Goal: Information Seeking & Learning: Compare options

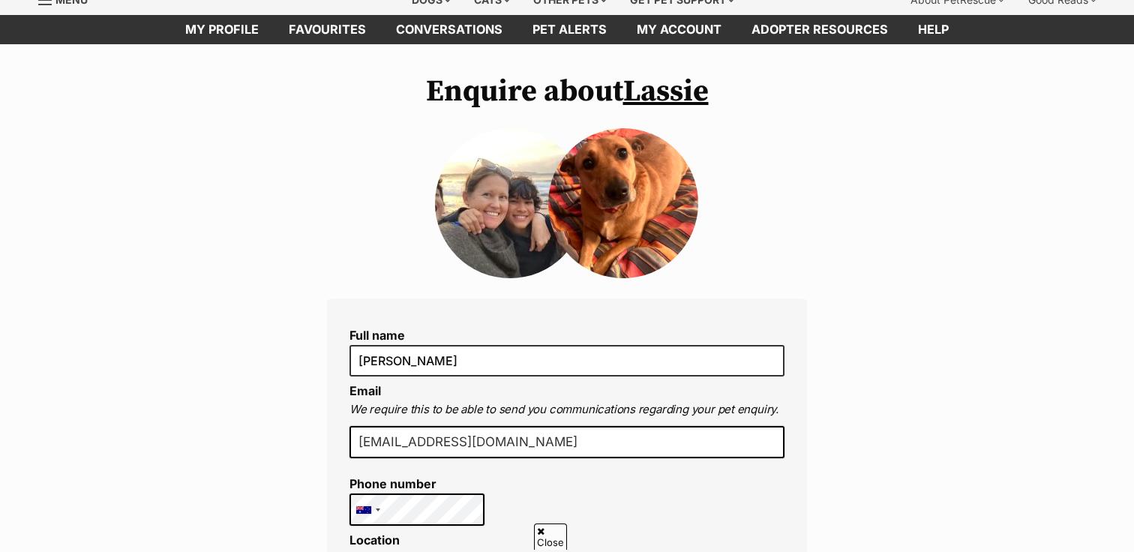
scroll to position [106, 0]
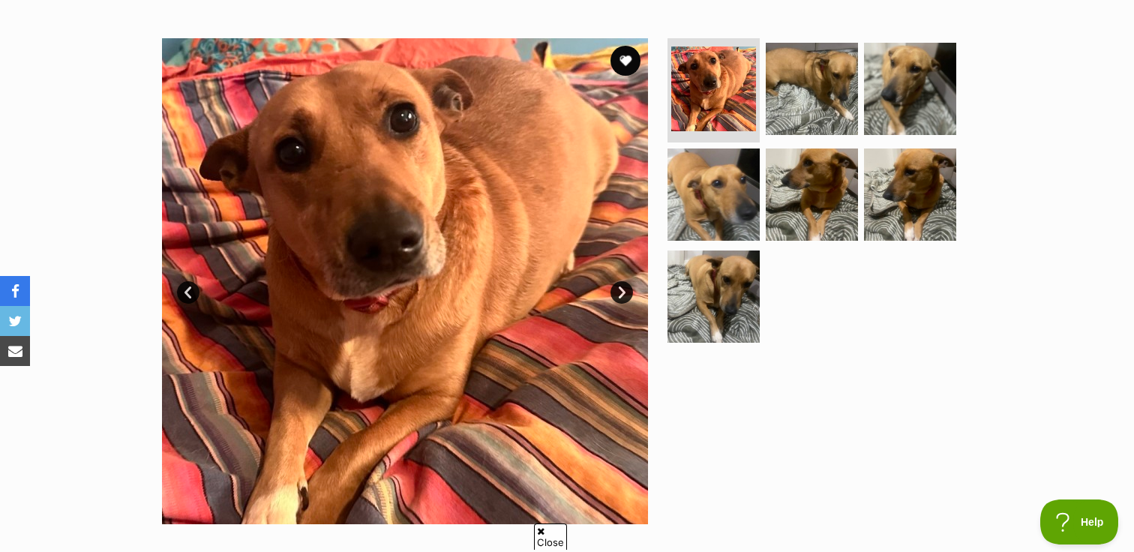
scroll to position [275, 0]
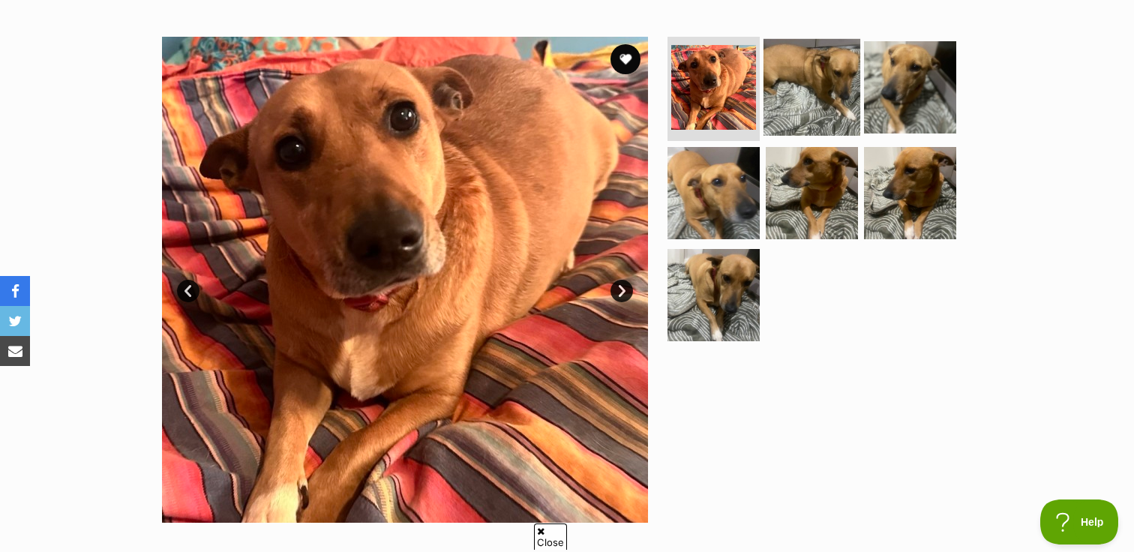
click at [785, 65] on img at bounding box center [812, 86] width 97 height 97
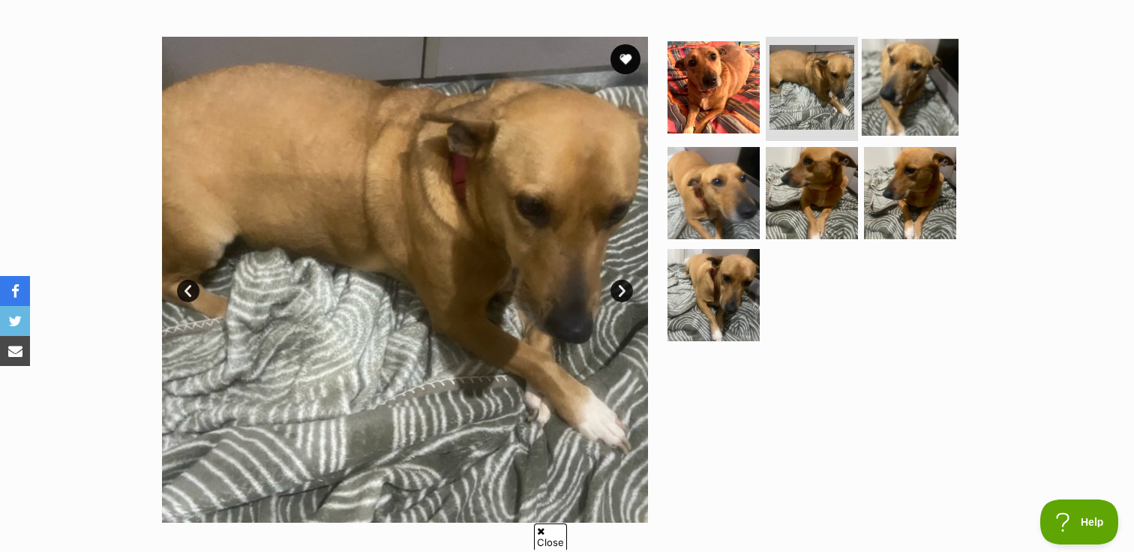
click at [923, 83] on img at bounding box center [910, 86] width 97 height 97
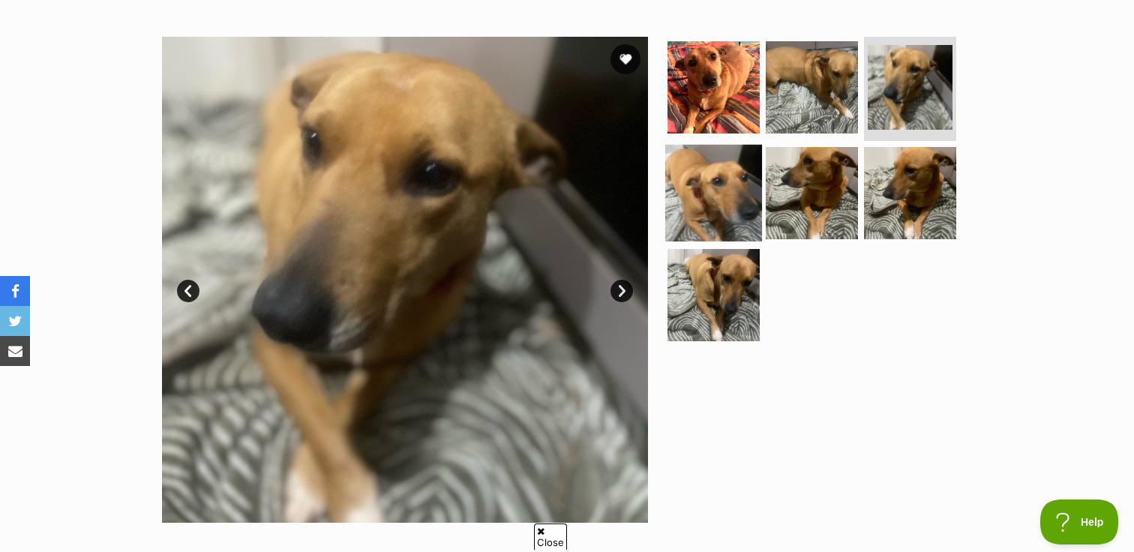
click at [733, 195] on img at bounding box center [713, 193] width 97 height 97
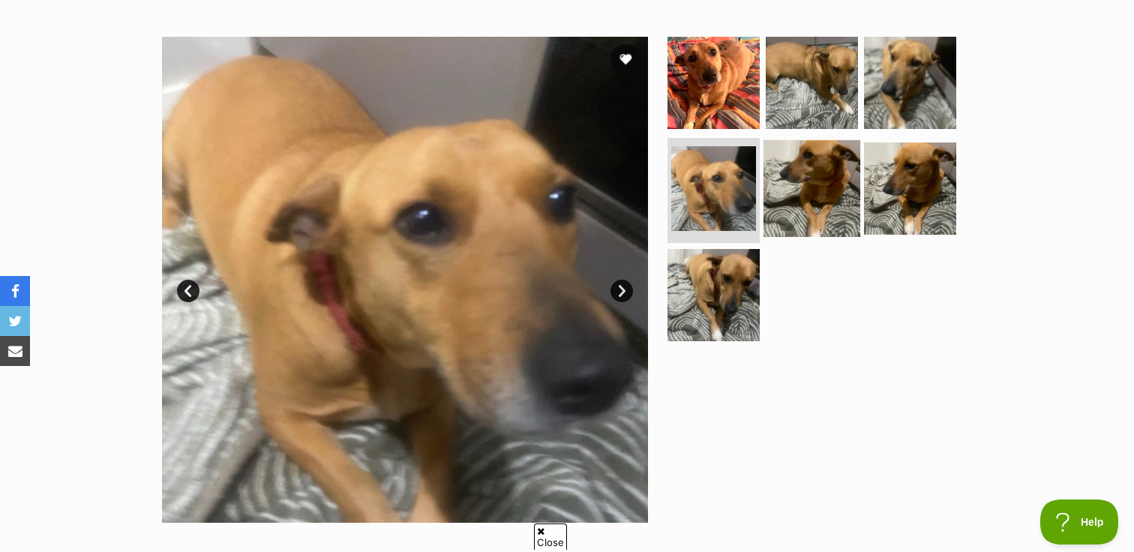
click at [800, 198] on img at bounding box center [812, 188] width 97 height 97
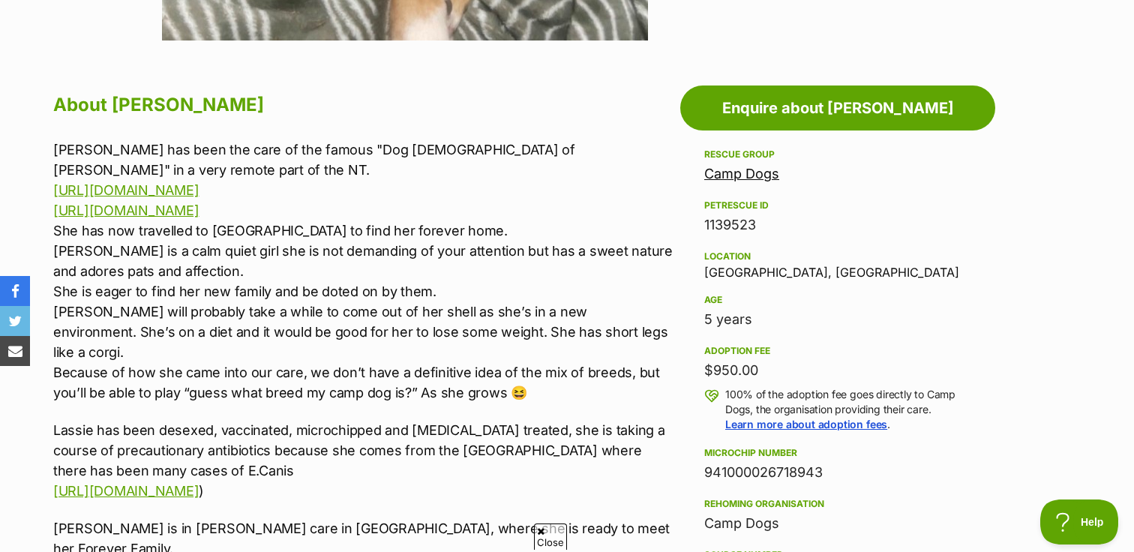
scroll to position [761, 0]
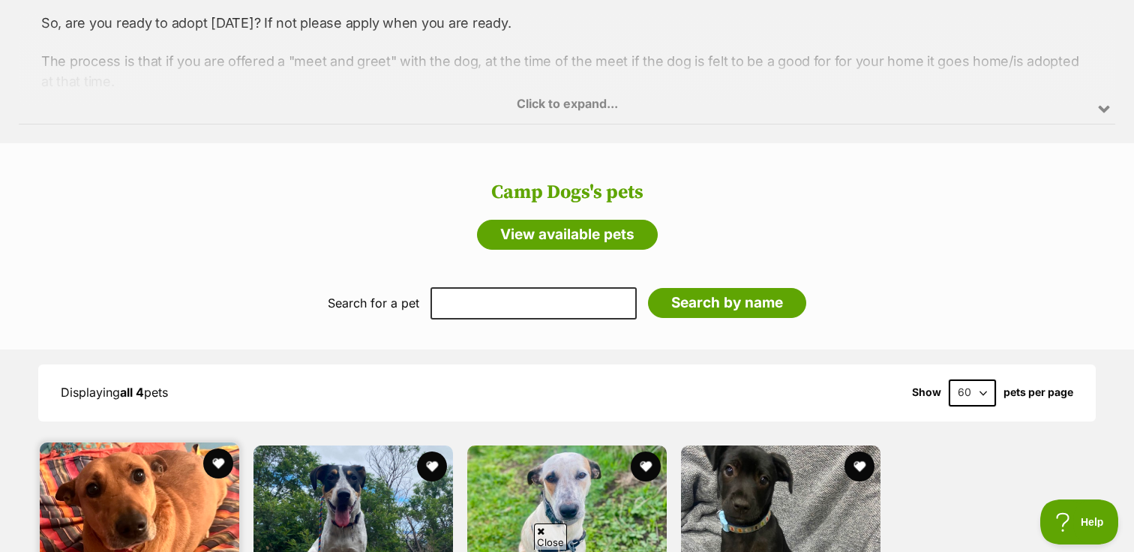
scroll to position [1324, 0]
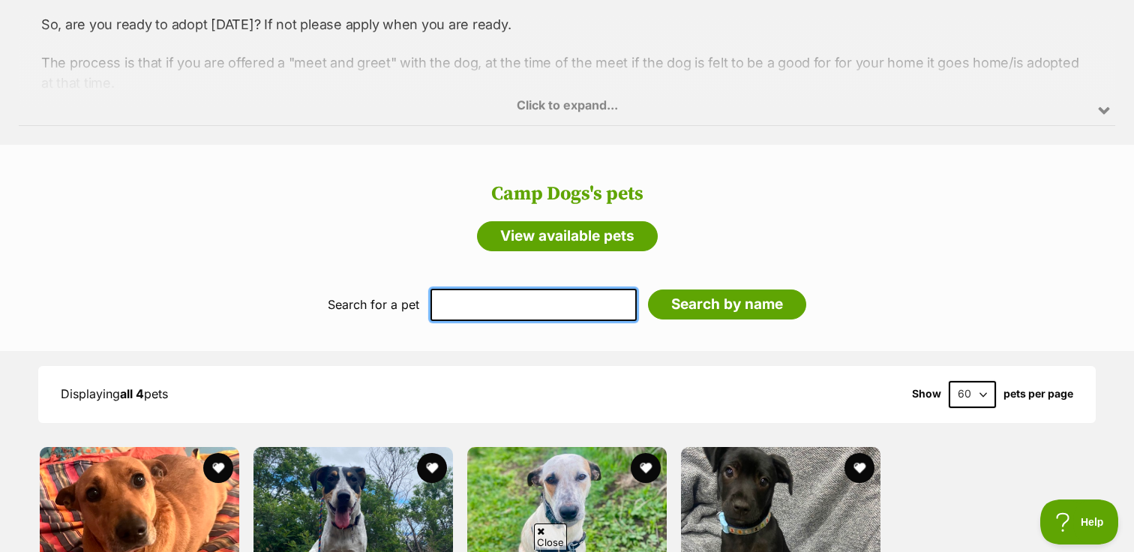
click at [488, 307] on input "text" at bounding box center [534, 305] width 206 height 32
type input "ram"
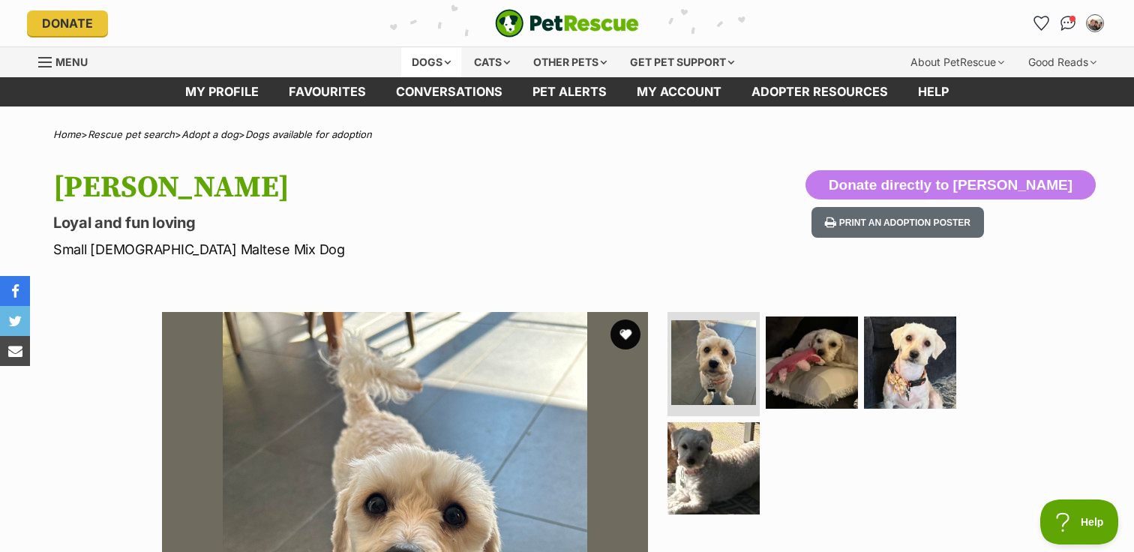
click at [418, 50] on div "Dogs" at bounding box center [431, 62] width 60 height 30
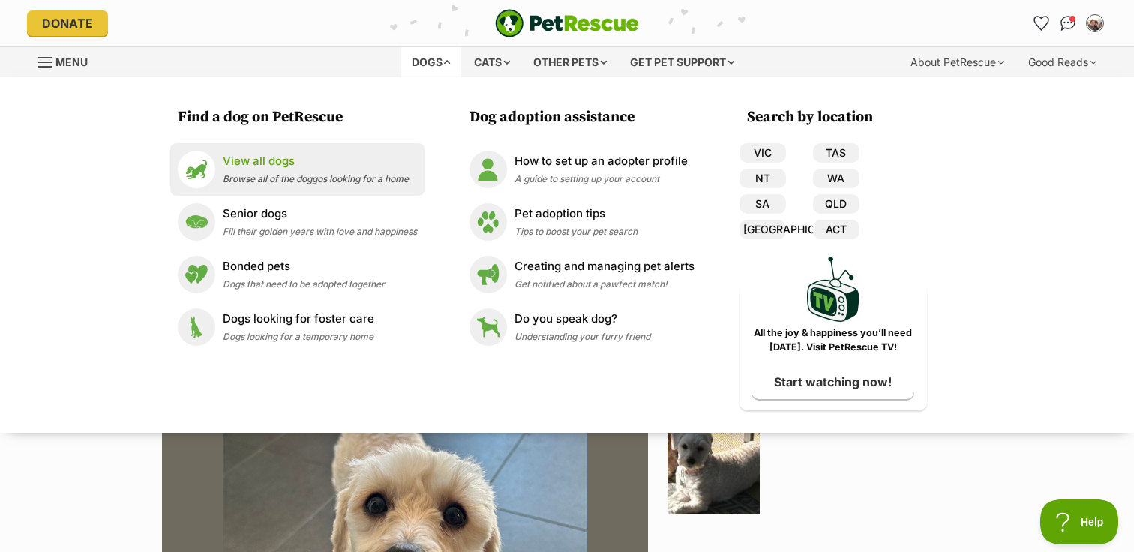
click at [335, 166] on p "View all dogs" at bounding box center [316, 161] width 186 height 17
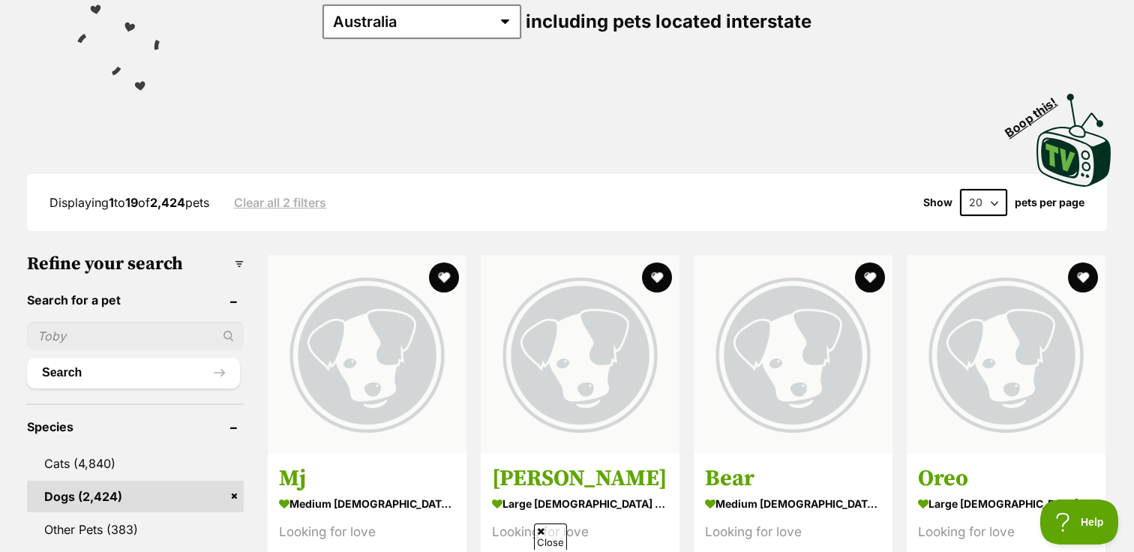
scroll to position [242, 0]
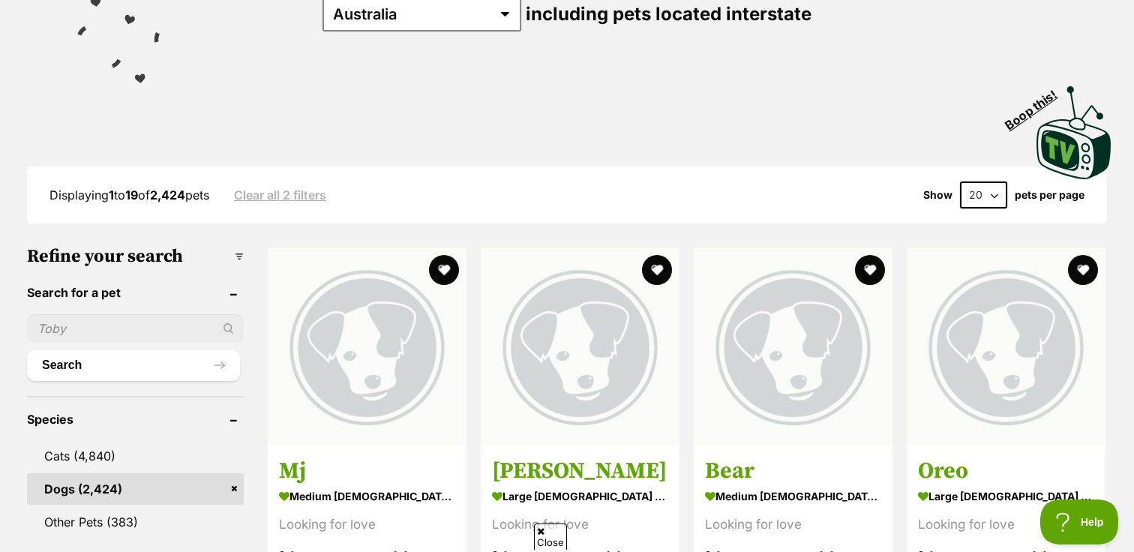
click at [184, 326] on input "text" at bounding box center [135, 328] width 217 height 29
type input "ramern"
click at [27, 350] on button "Search" at bounding box center [133, 365] width 213 height 30
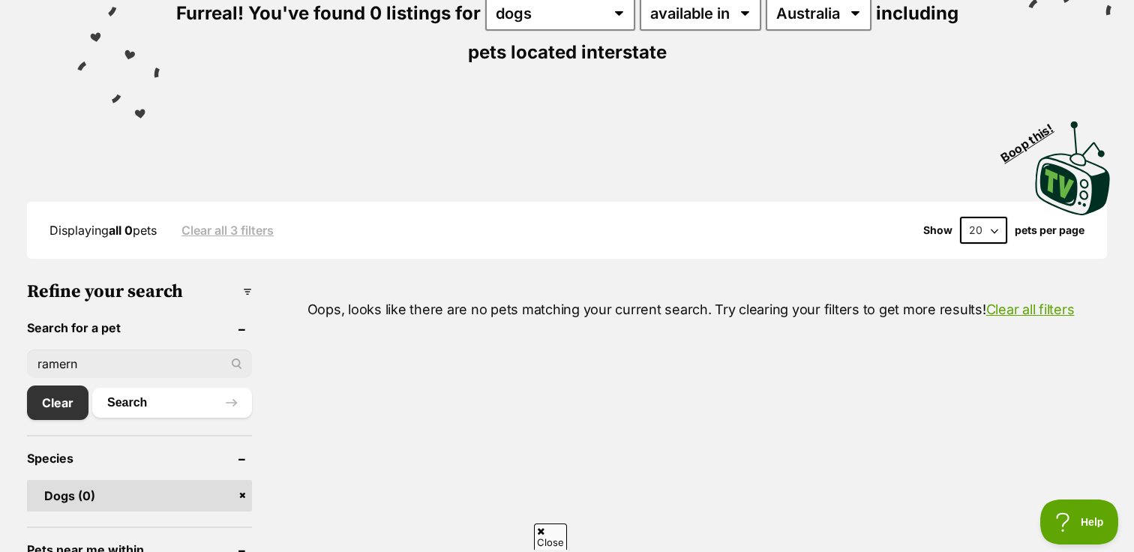
scroll to position [202, 0]
click at [91, 365] on input "ramern" at bounding box center [139, 364] width 225 height 29
type input "ramen"
click at [92, 389] on button "Search" at bounding box center [172, 404] width 160 height 30
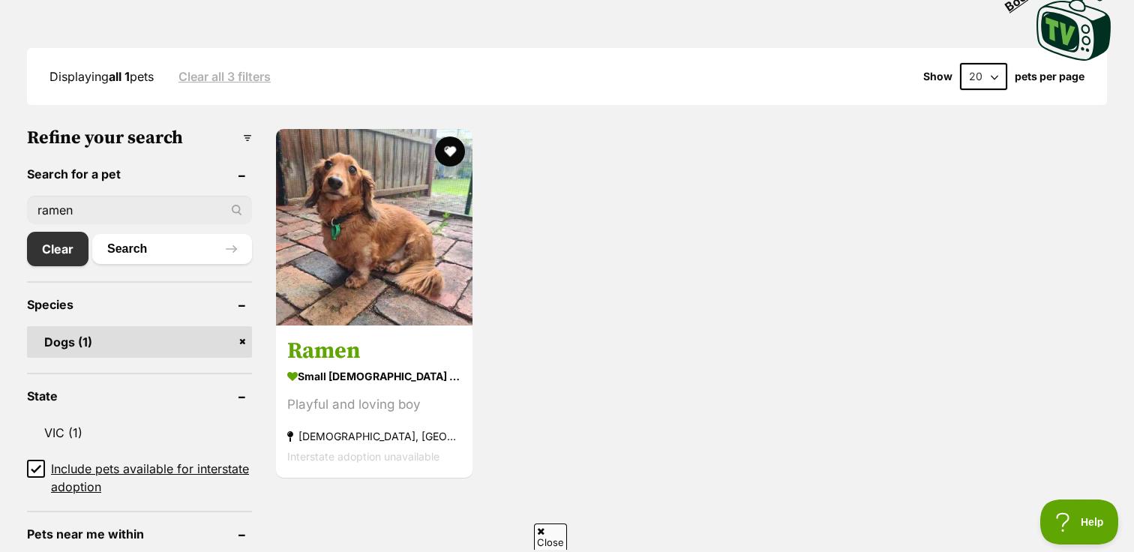
scroll to position [362, 0]
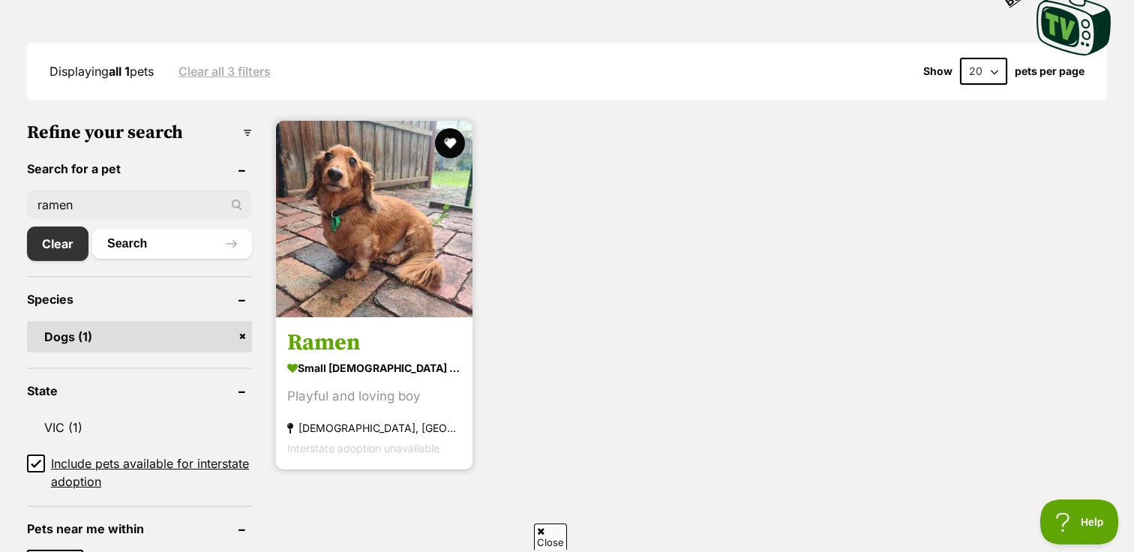
click at [363, 303] on img at bounding box center [374, 219] width 197 height 197
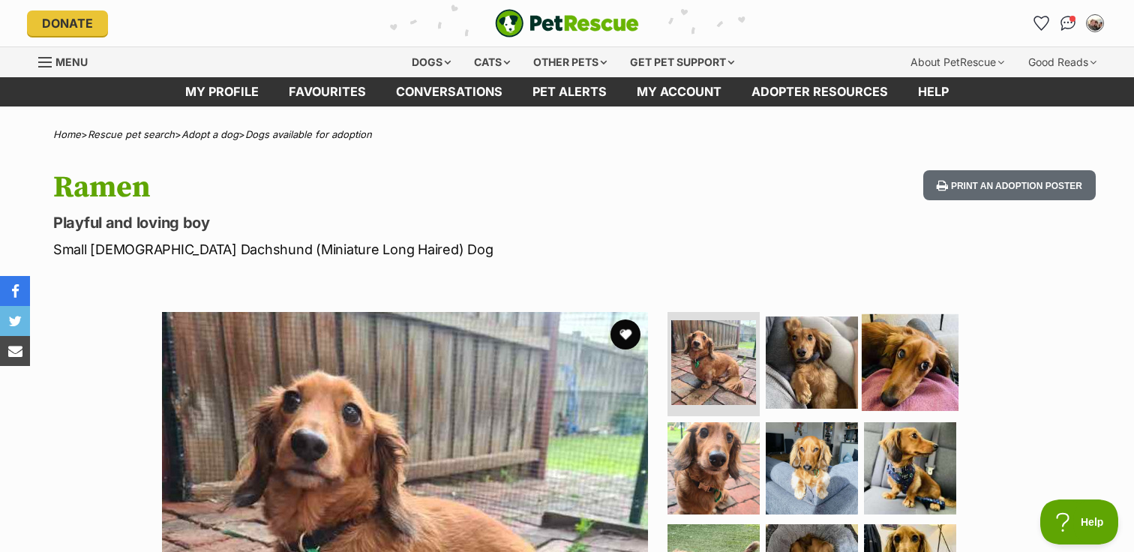
click at [935, 368] on img at bounding box center [910, 362] width 97 height 97
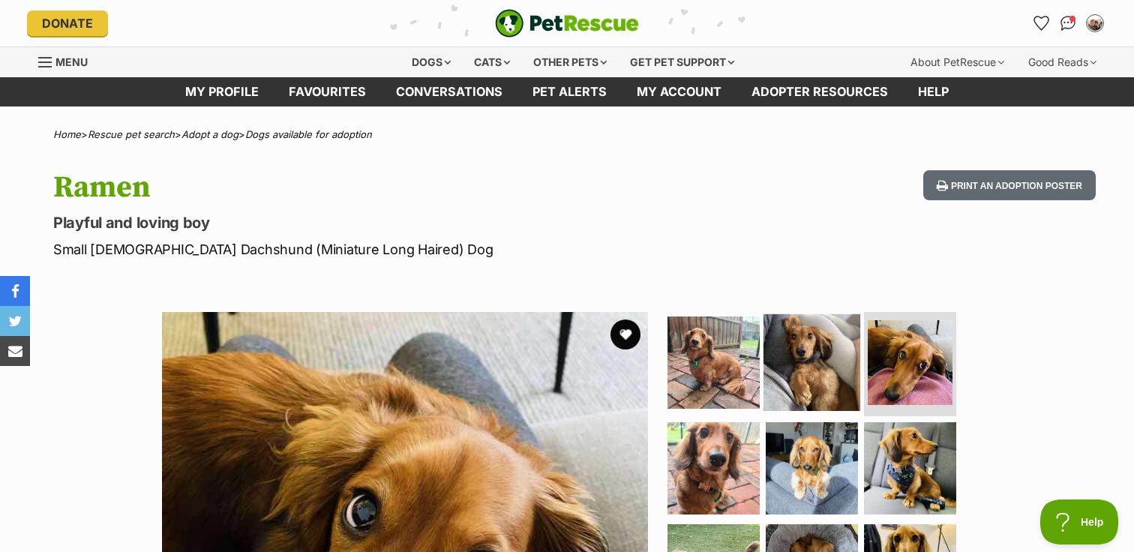
click at [816, 352] on img at bounding box center [812, 362] width 97 height 97
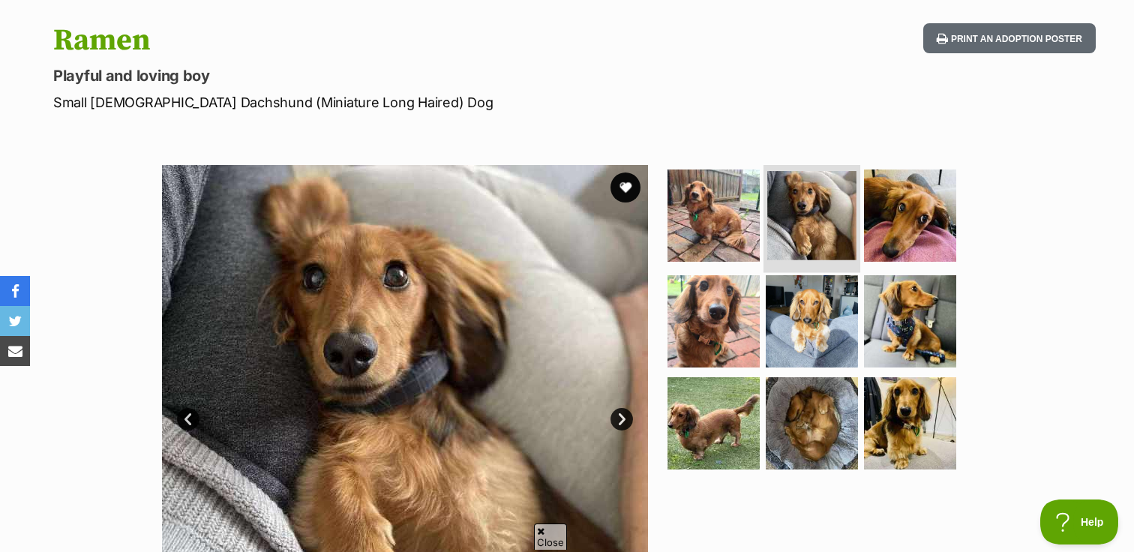
scroll to position [173, 0]
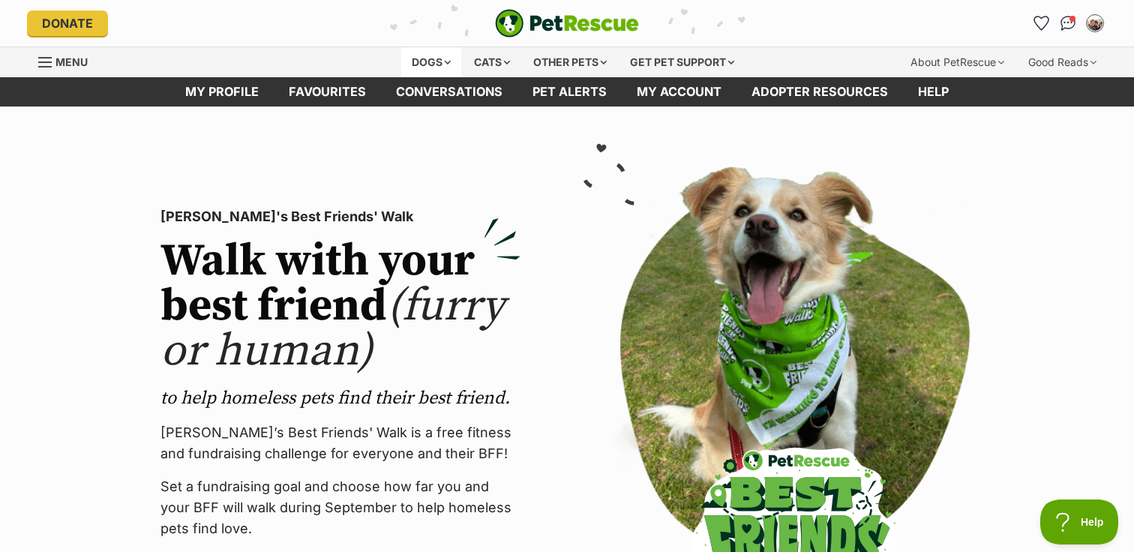
click at [415, 51] on div "Dogs" at bounding box center [431, 62] width 60 height 30
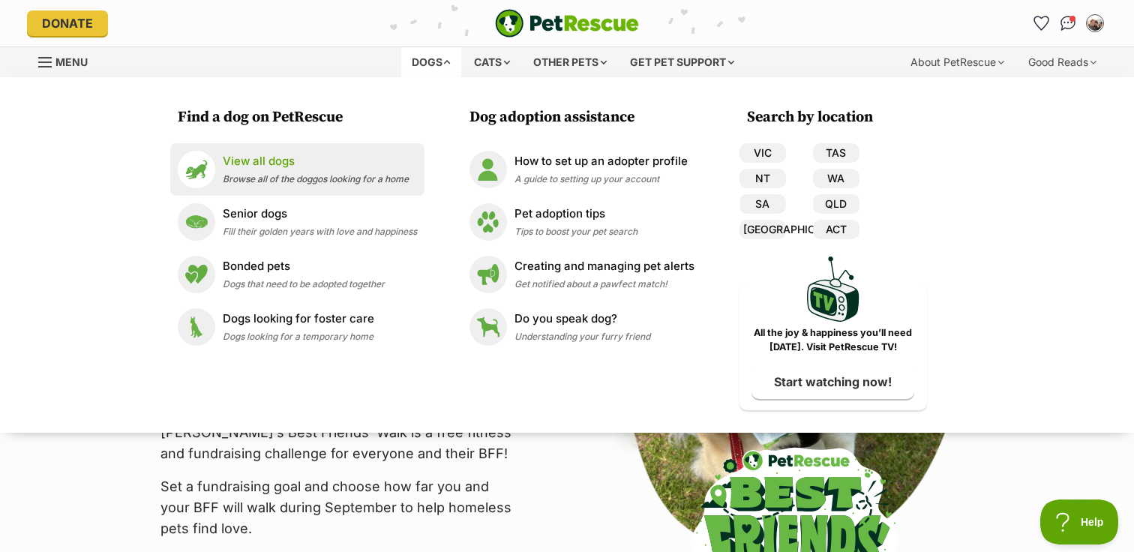
click at [347, 168] on p "View all dogs" at bounding box center [316, 161] width 186 height 17
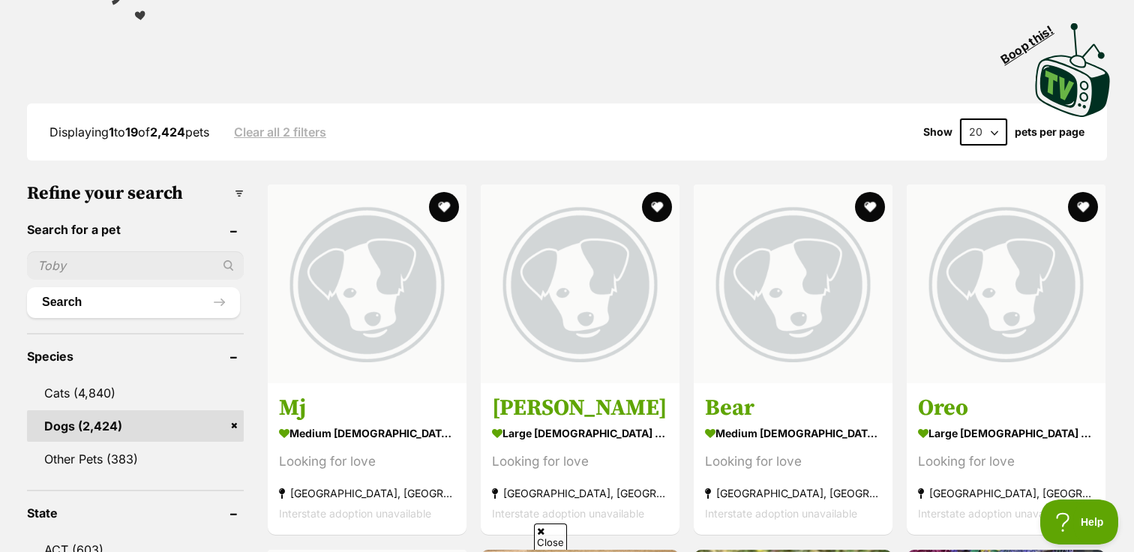
scroll to position [361, 0]
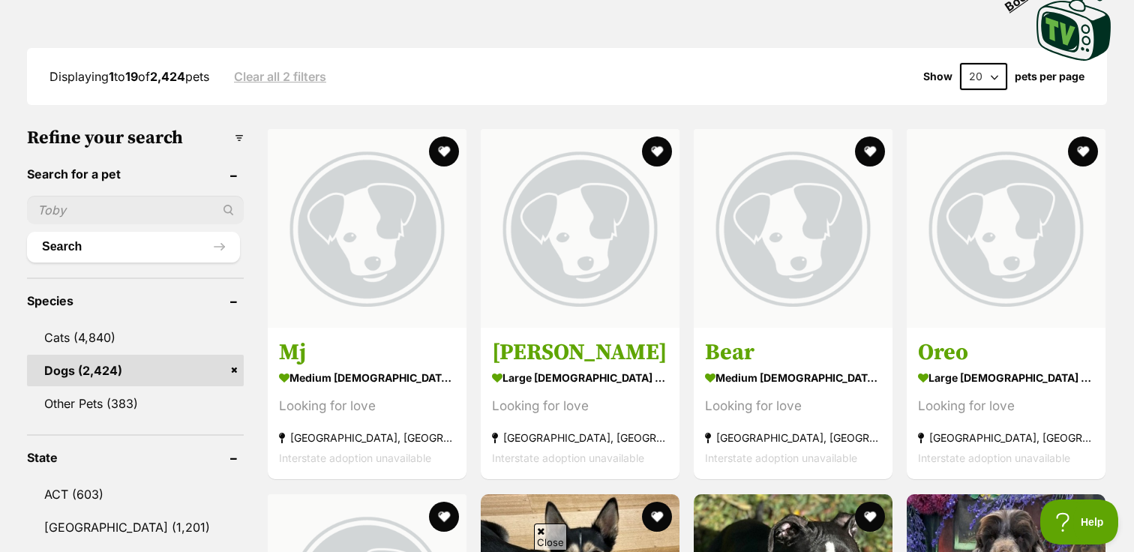
click at [191, 210] on input "text" at bounding box center [135, 210] width 217 height 29
type input "pickles"
click at [27, 232] on button "Search" at bounding box center [133, 247] width 213 height 30
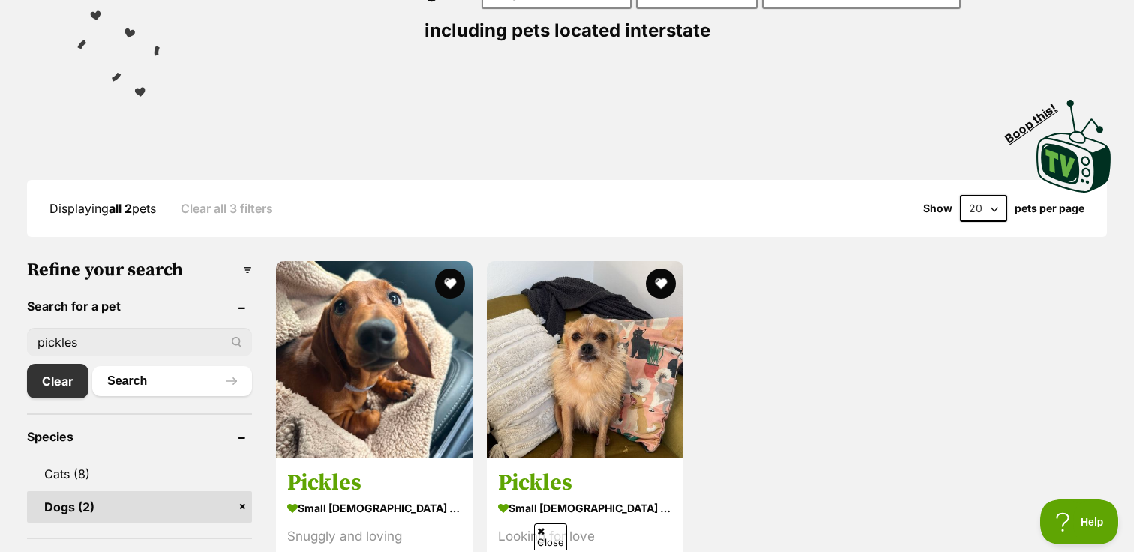
scroll to position [232, 0]
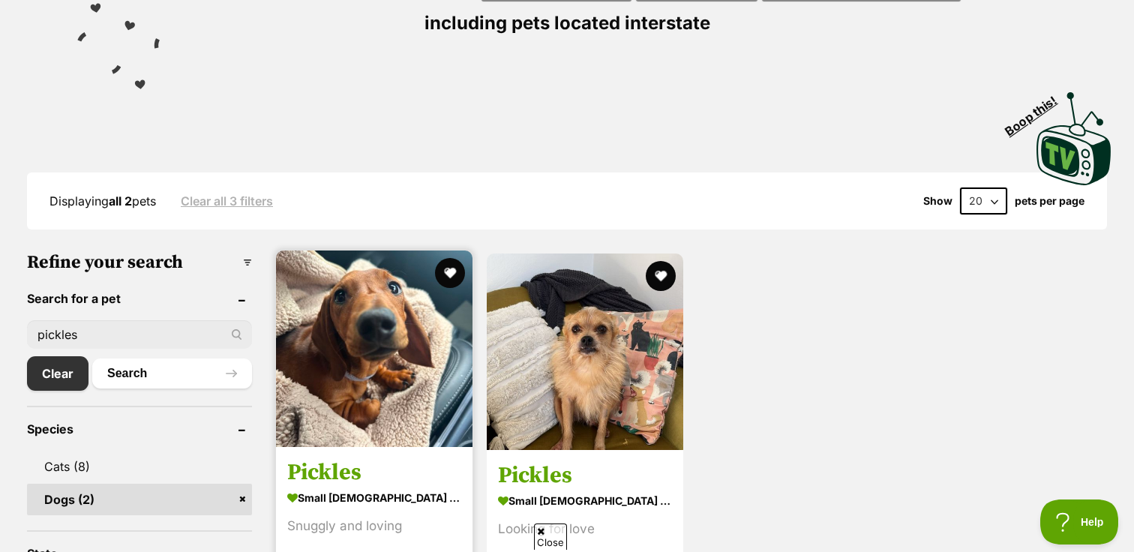
click at [350, 324] on img at bounding box center [374, 349] width 197 height 197
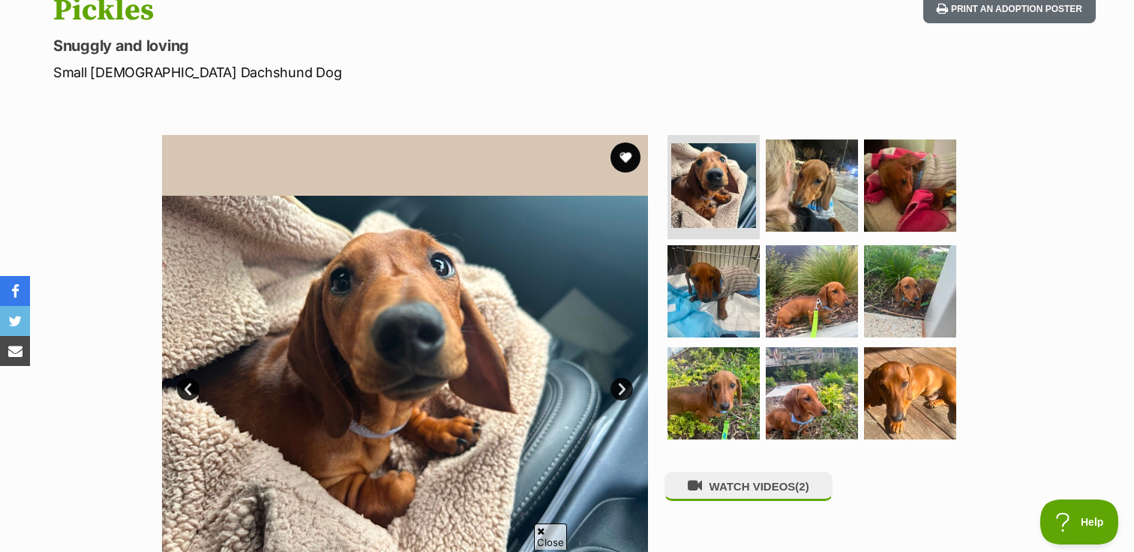
scroll to position [171, 0]
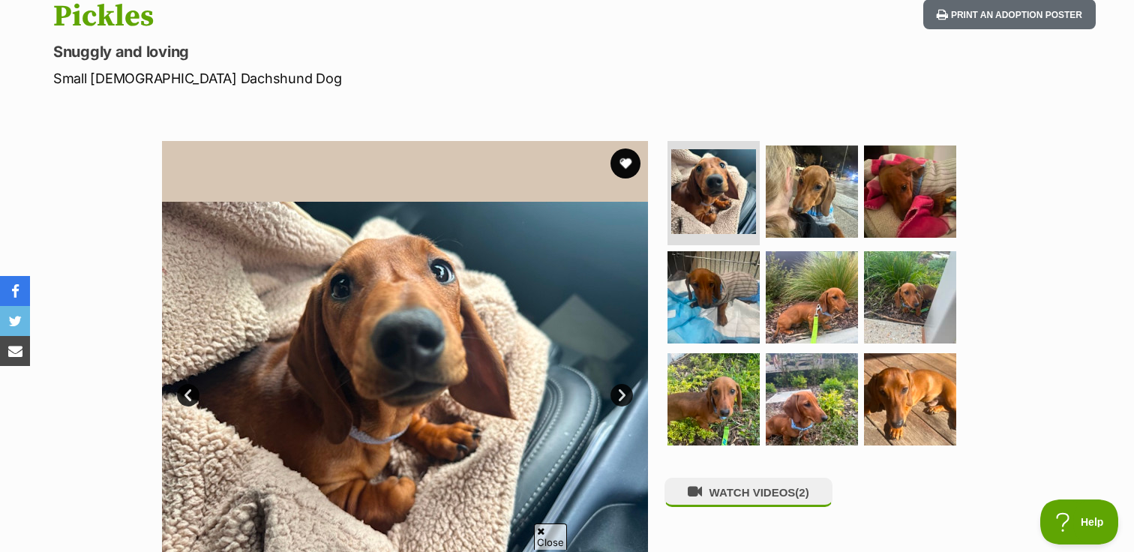
click at [868, 139] on section "Available 1 of 9 images 1 of 9 images 1 of 9 images 1 of 9 images 1 of 9 images…" at bounding box center [567, 373] width 855 height 509
click at [842, 202] on img at bounding box center [812, 191] width 97 height 97
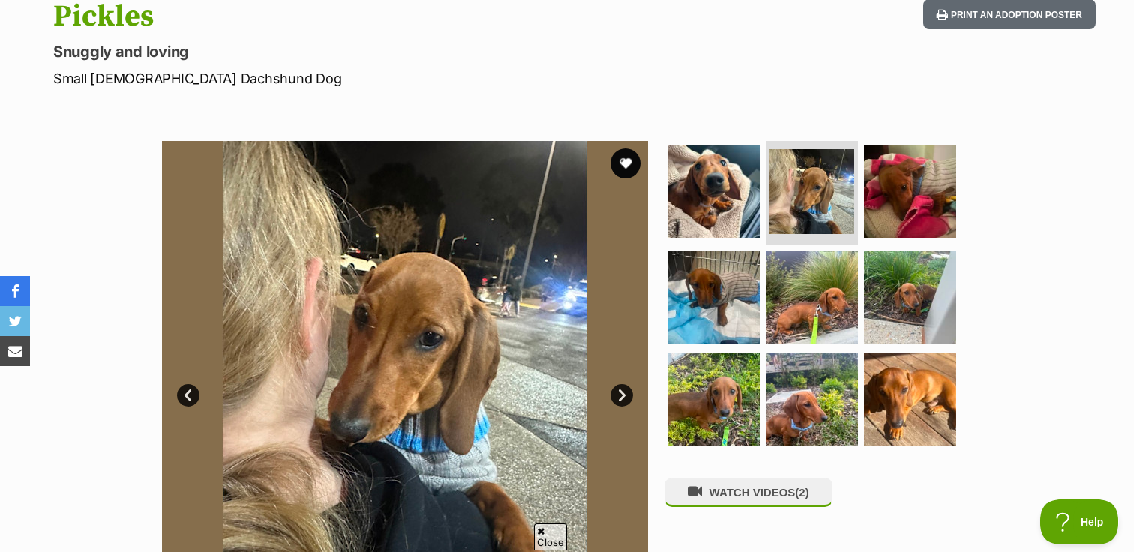
click at [824, 347] on ul at bounding box center [819, 298] width 308 height 314
click at [815, 317] on img at bounding box center [812, 297] width 97 height 97
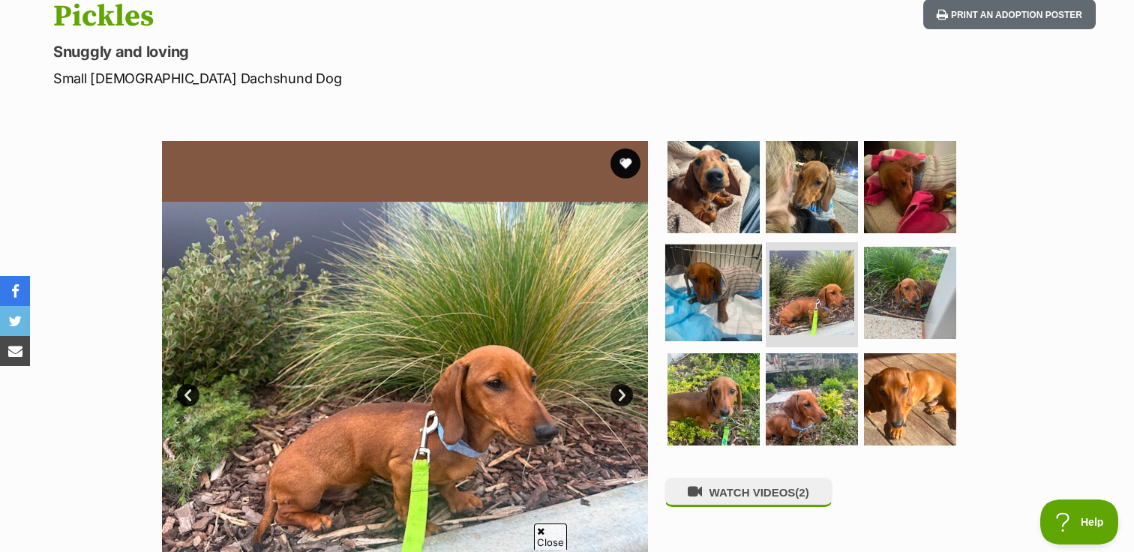
click at [711, 277] on img at bounding box center [713, 293] width 97 height 97
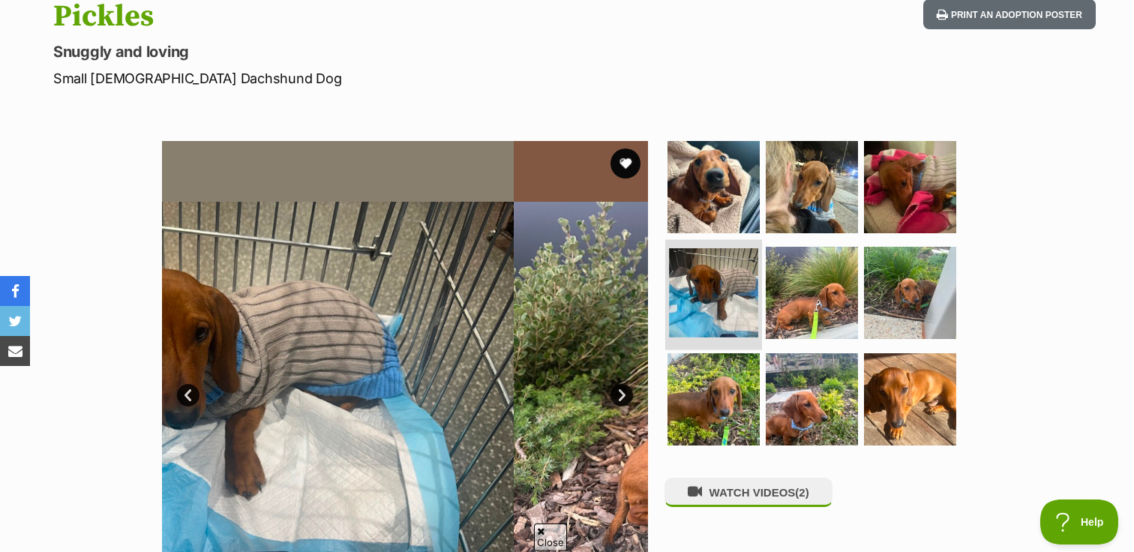
click at [758, 266] on li at bounding box center [713, 295] width 97 height 110
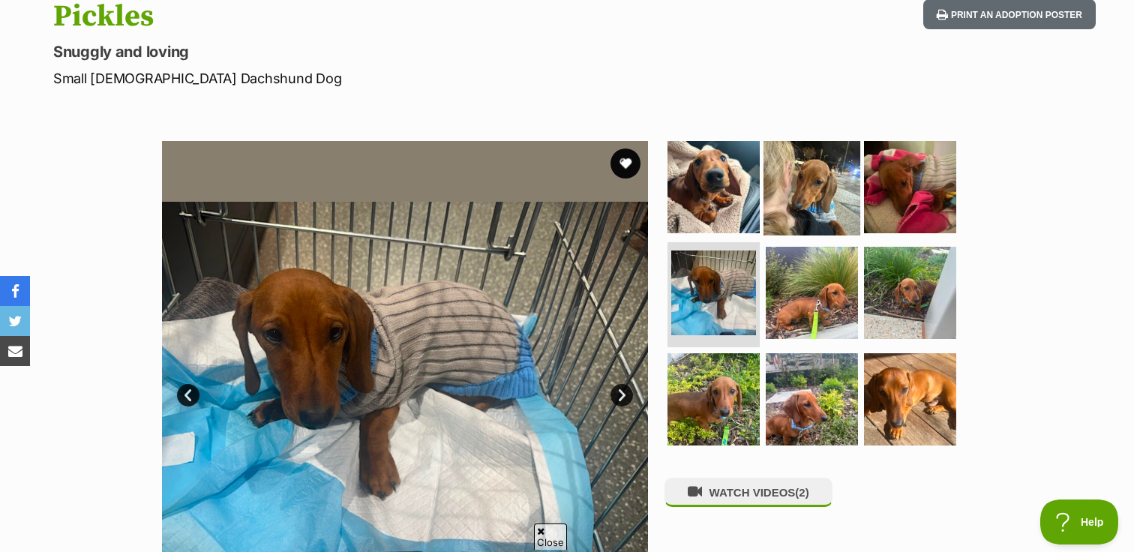
click at [797, 206] on img at bounding box center [812, 186] width 97 height 97
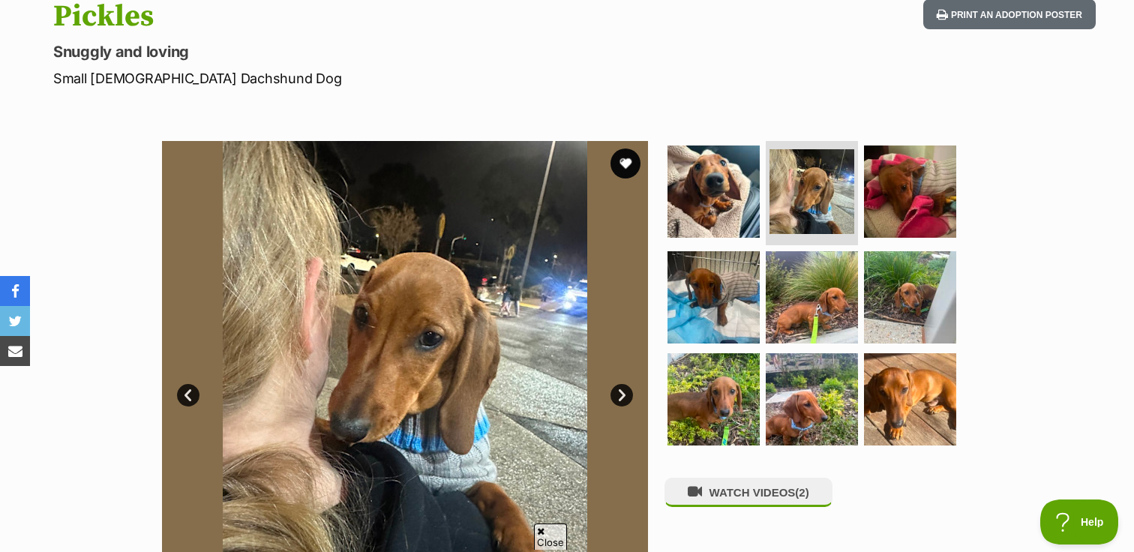
click at [824, 246] on ul at bounding box center [819, 298] width 308 height 314
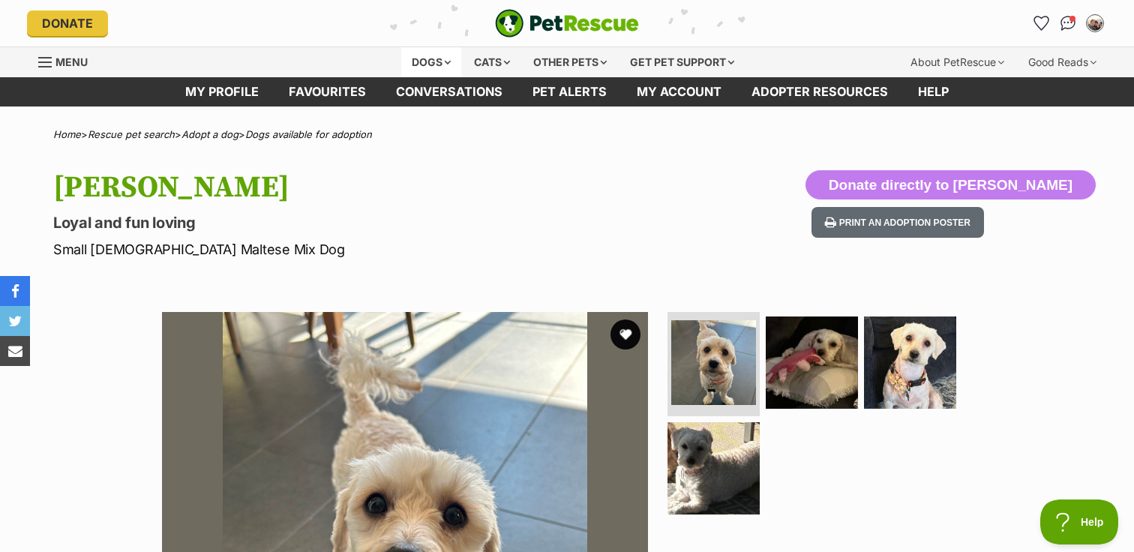
click at [419, 67] on div "Dogs" at bounding box center [431, 62] width 60 height 30
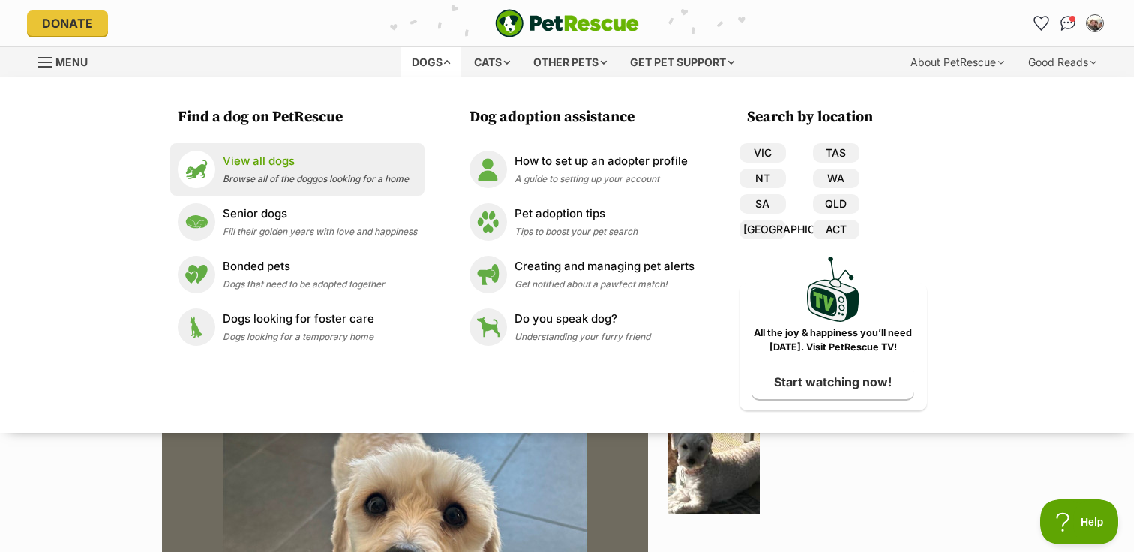
click at [338, 161] on p "View all dogs" at bounding box center [316, 161] width 186 height 17
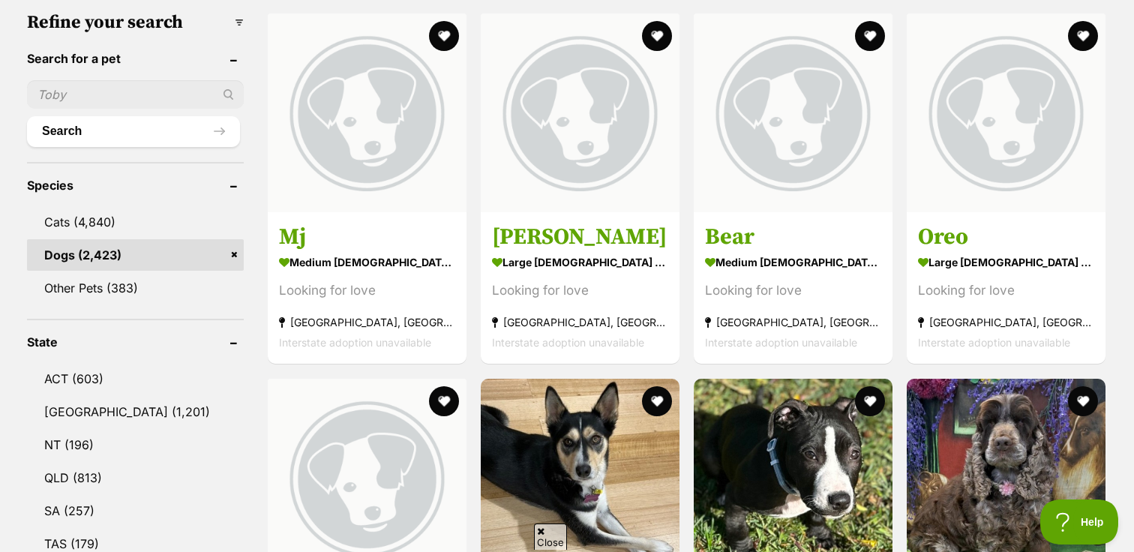
scroll to position [476, 0]
click at [149, 98] on input "text" at bounding box center [135, 95] width 217 height 29
type input "olive"
click at [27, 117] on button "Search" at bounding box center [133, 132] width 213 height 30
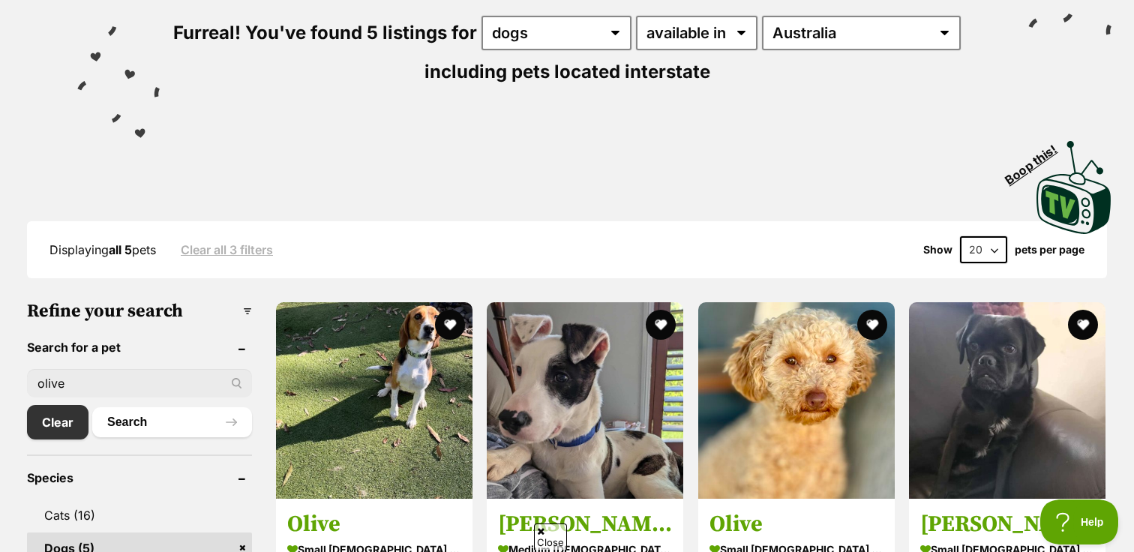
scroll to position [199, 0]
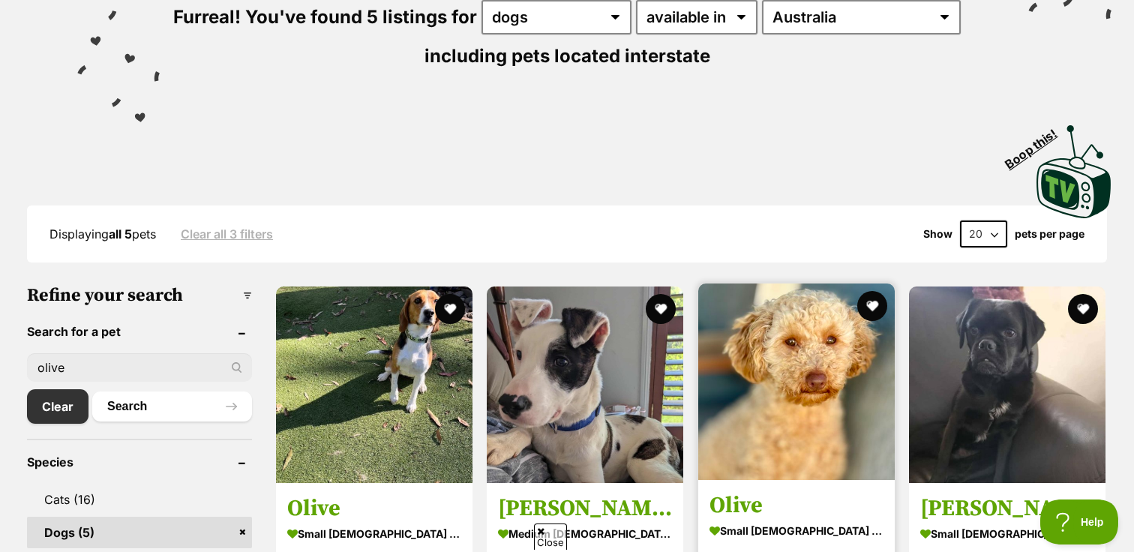
click at [829, 377] on img at bounding box center [796, 382] width 197 height 197
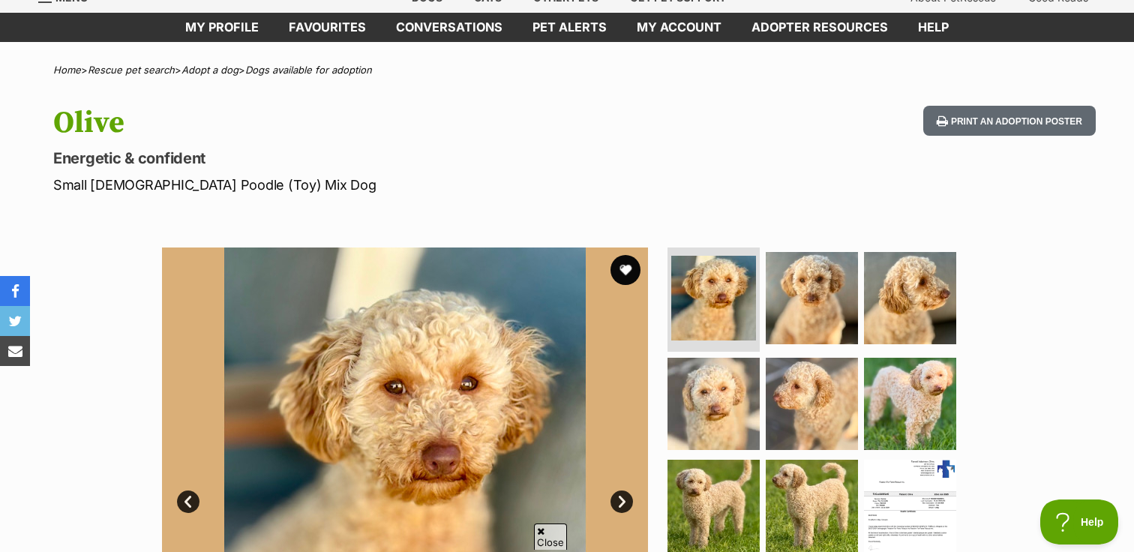
scroll to position [77, 0]
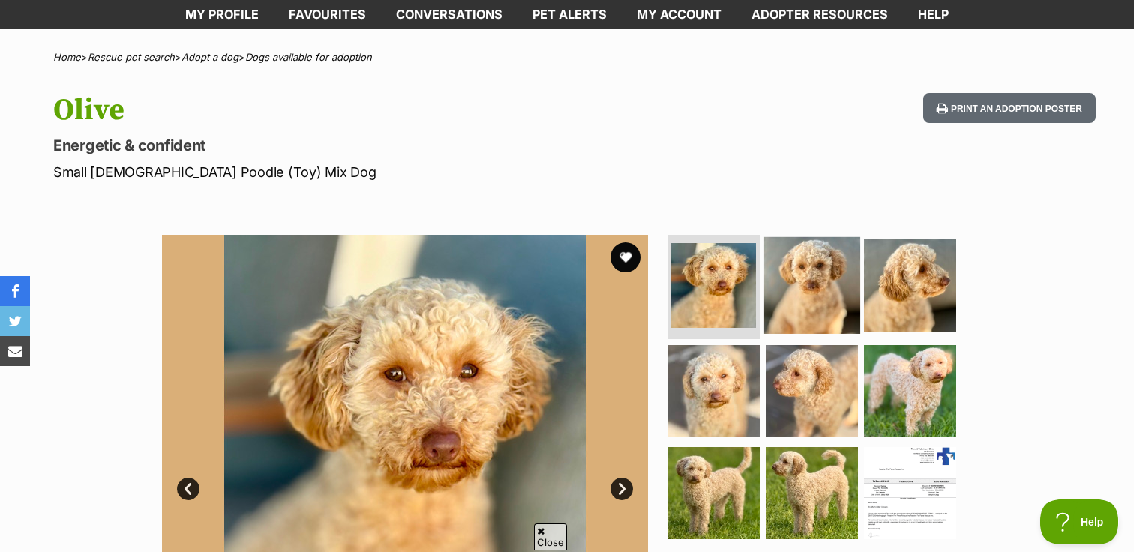
click at [806, 289] on img at bounding box center [812, 284] width 97 height 97
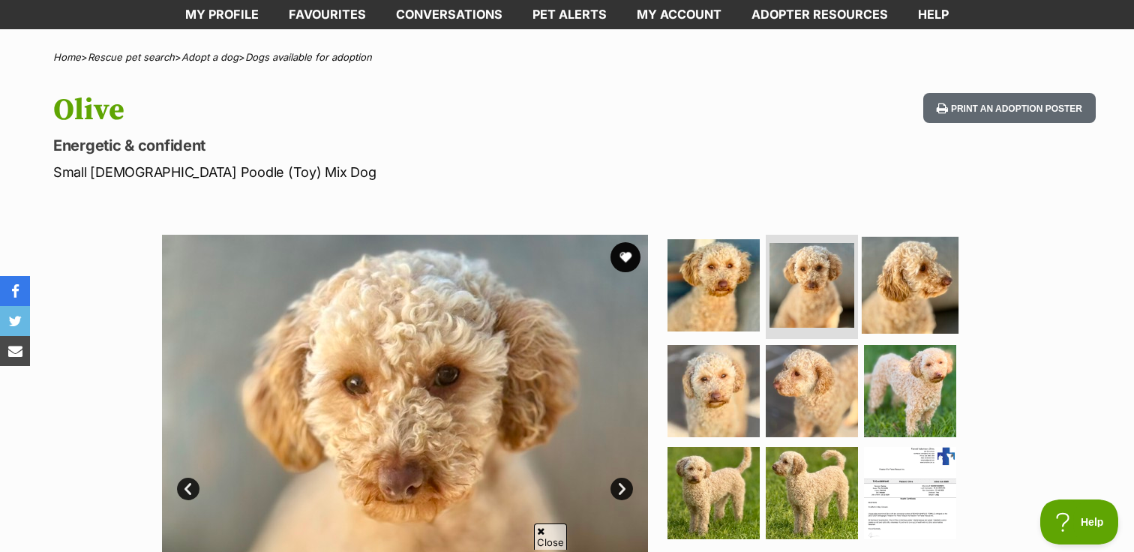
click at [875, 305] on img at bounding box center [910, 284] width 97 height 97
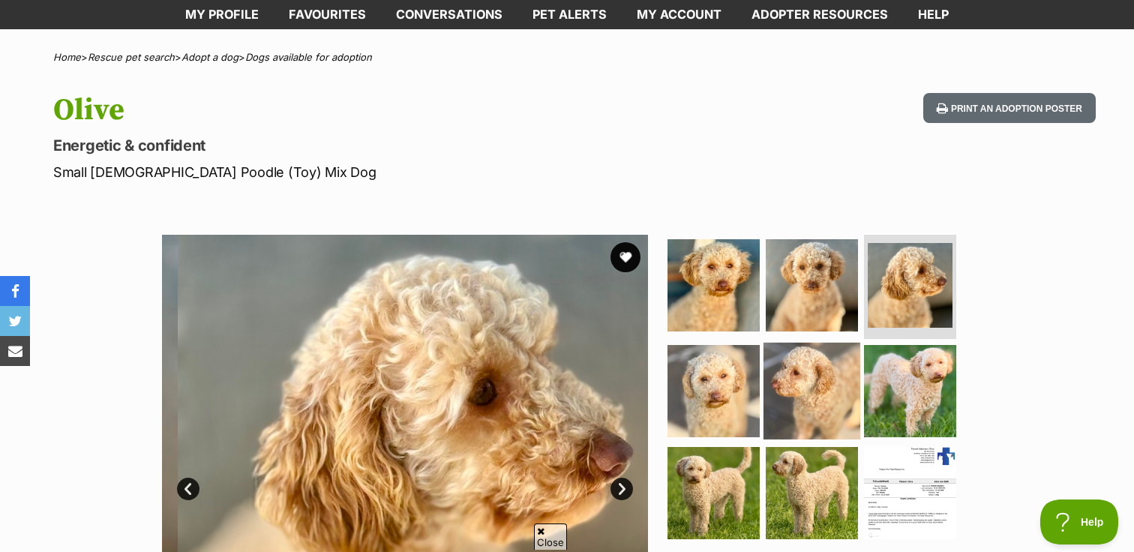
click at [788, 401] on img at bounding box center [812, 391] width 97 height 97
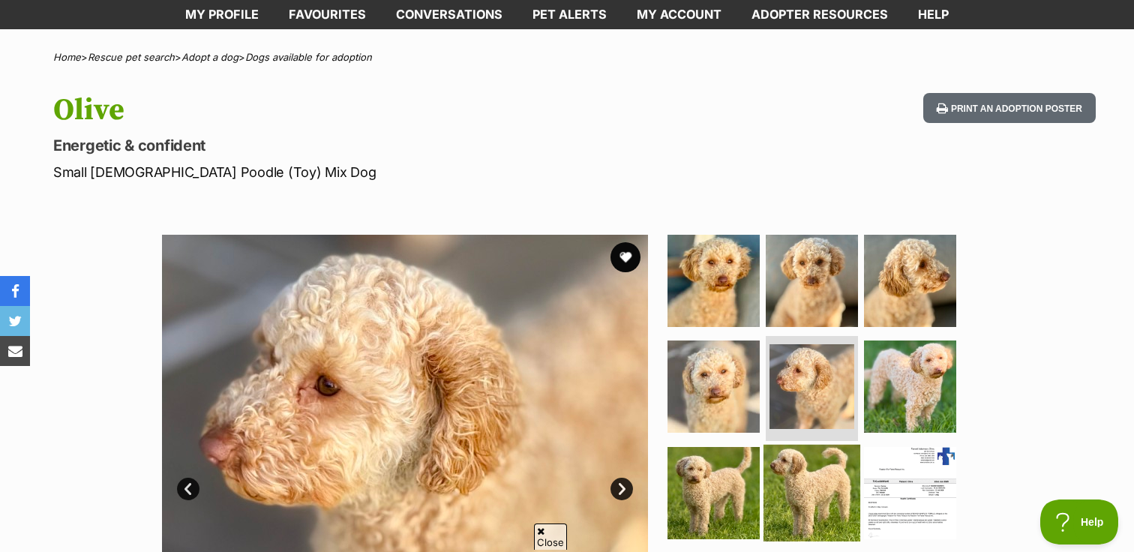
click at [770, 459] on img at bounding box center [812, 493] width 97 height 97
